Goal: Find contact information: Find contact information

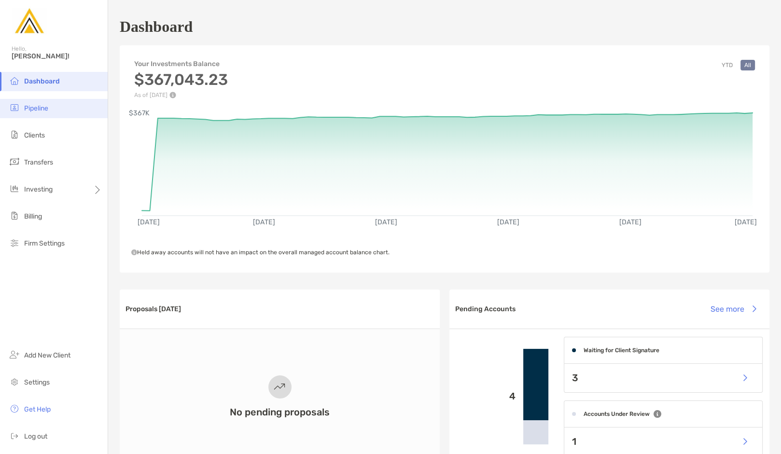
click at [55, 112] on li "Pipeline" at bounding box center [54, 108] width 108 height 19
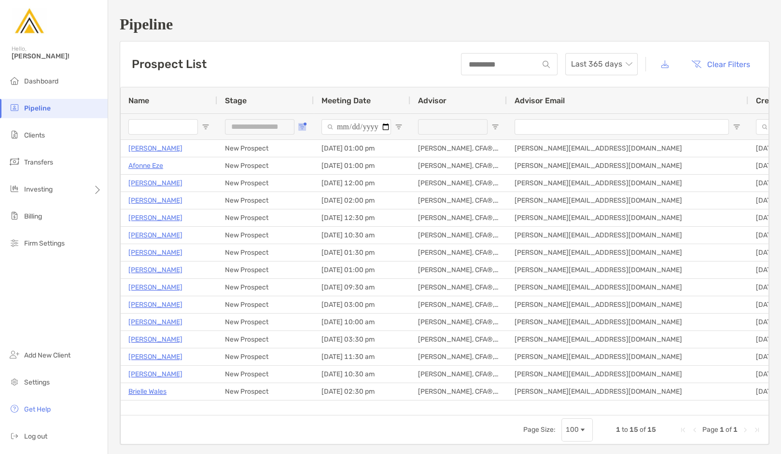
click at [302, 126] on span "Open Filter Menu" at bounding box center [302, 127] width 8 height 8
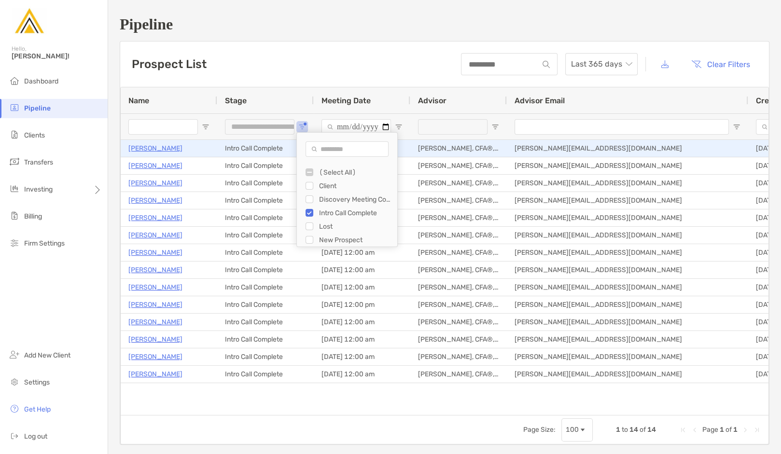
click at [150, 150] on p "[PERSON_NAME]" at bounding box center [155, 148] width 54 height 12
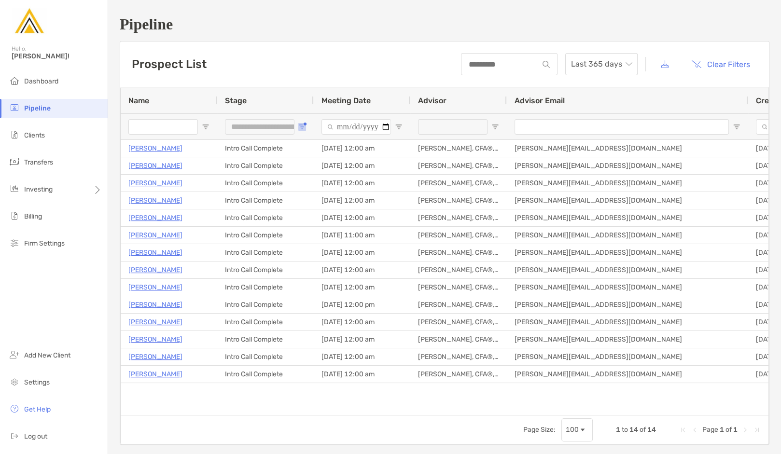
click at [305, 128] on span "Open Filter Menu" at bounding box center [302, 127] width 8 height 8
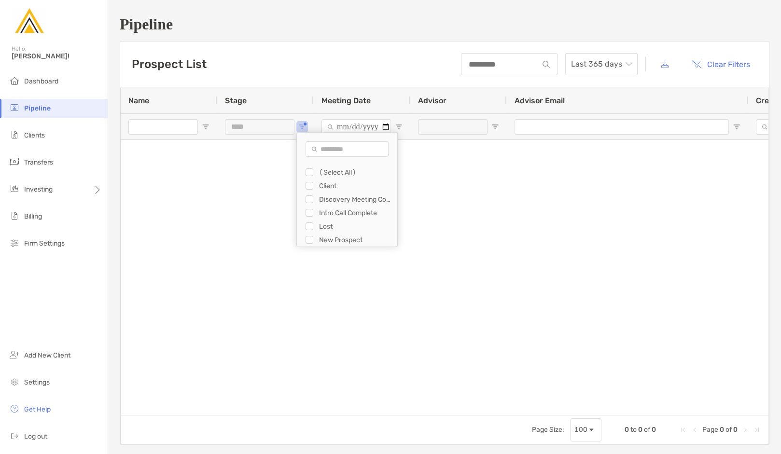
type input "**********"
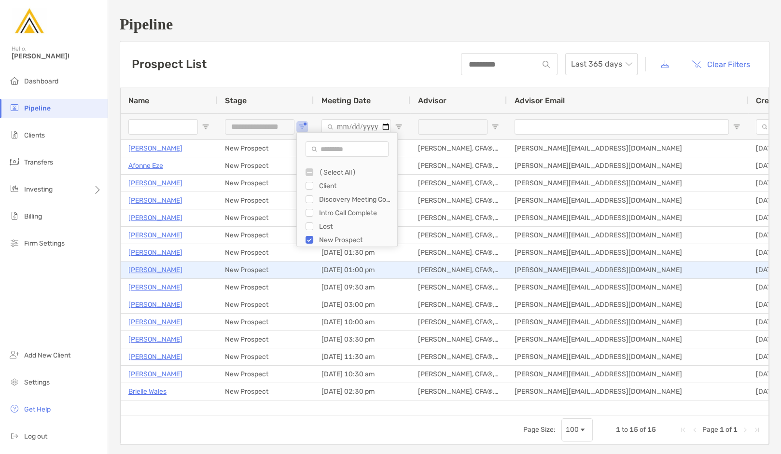
click at [149, 267] on p "[PERSON_NAME]" at bounding box center [155, 270] width 54 height 12
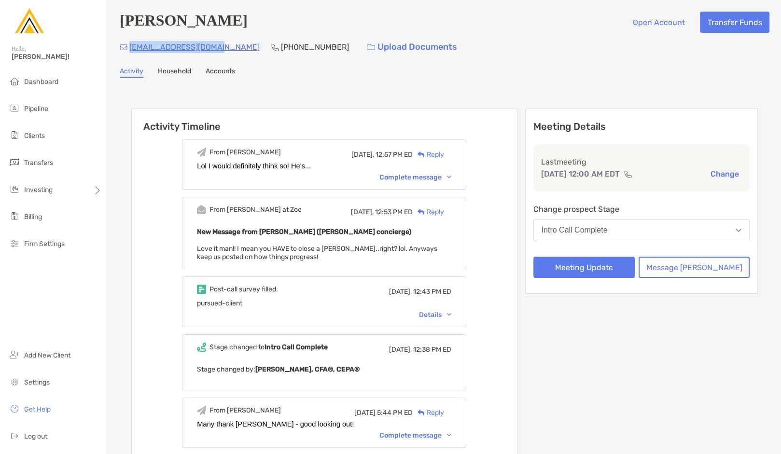
drag, startPoint x: 210, startPoint y: 48, endPoint x: 129, endPoint y: 52, distance: 80.2
click at [129, 52] on div "[EMAIL_ADDRESS][DOMAIN_NAME] [PHONE_NUMBER] Upload Documents" at bounding box center [445, 47] width 650 height 21
copy p "[EMAIL_ADDRESS][DOMAIN_NAME]"
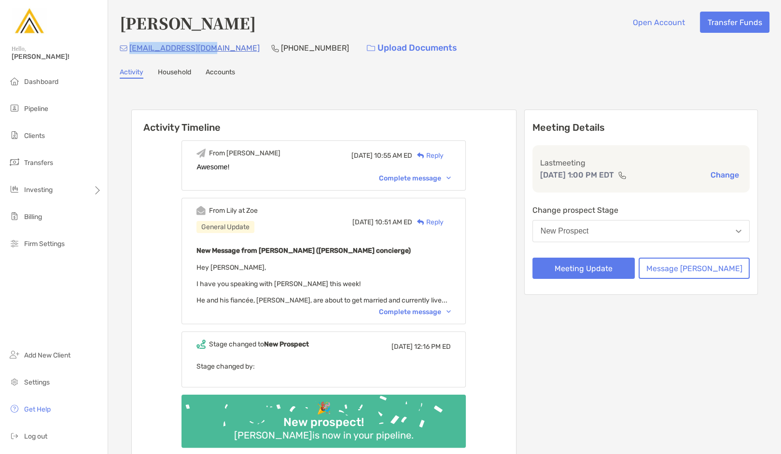
drag, startPoint x: 210, startPoint y: 49, endPoint x: 128, endPoint y: 54, distance: 82.2
click at [128, 54] on div "lgolden03@gmail.com (610) 613-4554 Upload Documents" at bounding box center [445, 48] width 650 height 21
copy p "lgolden03@gmail.com"
